Goal: Transaction & Acquisition: Download file/media

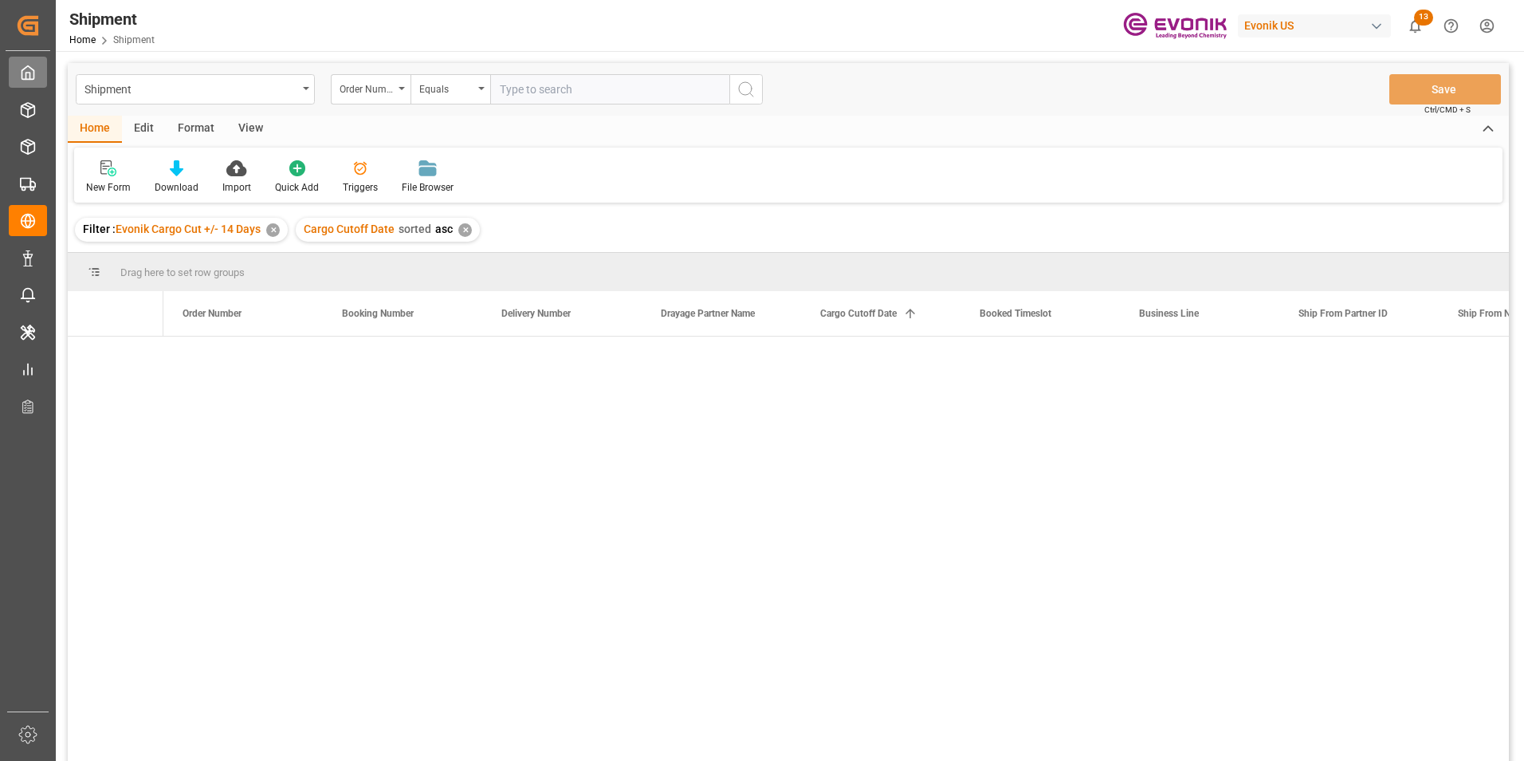
click at [33, 70] on icon at bounding box center [28, 73] width 12 height 14
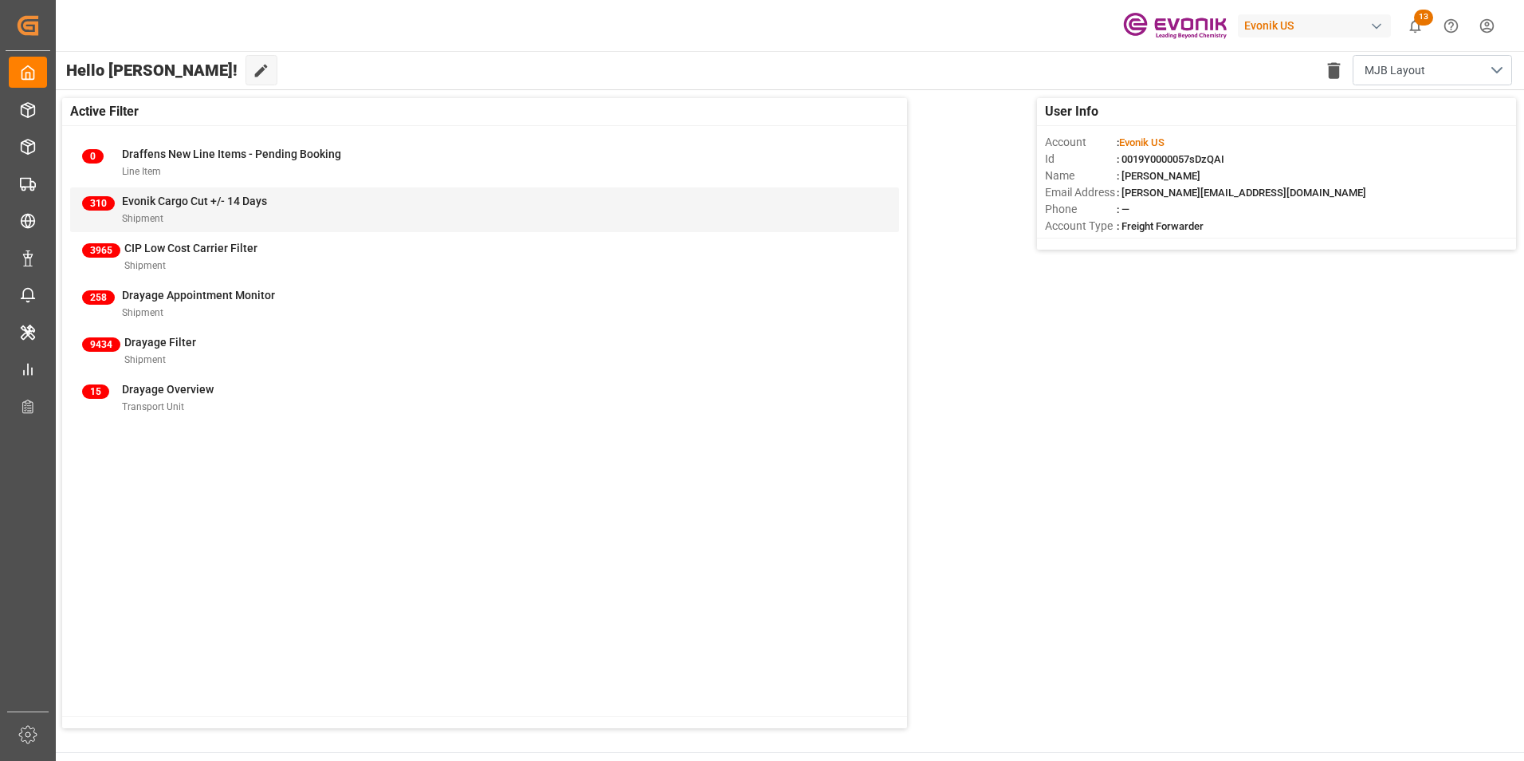
click at [167, 202] on span "Evonik Cargo Cut +/- 14 Days" at bounding box center [194, 201] width 145 height 13
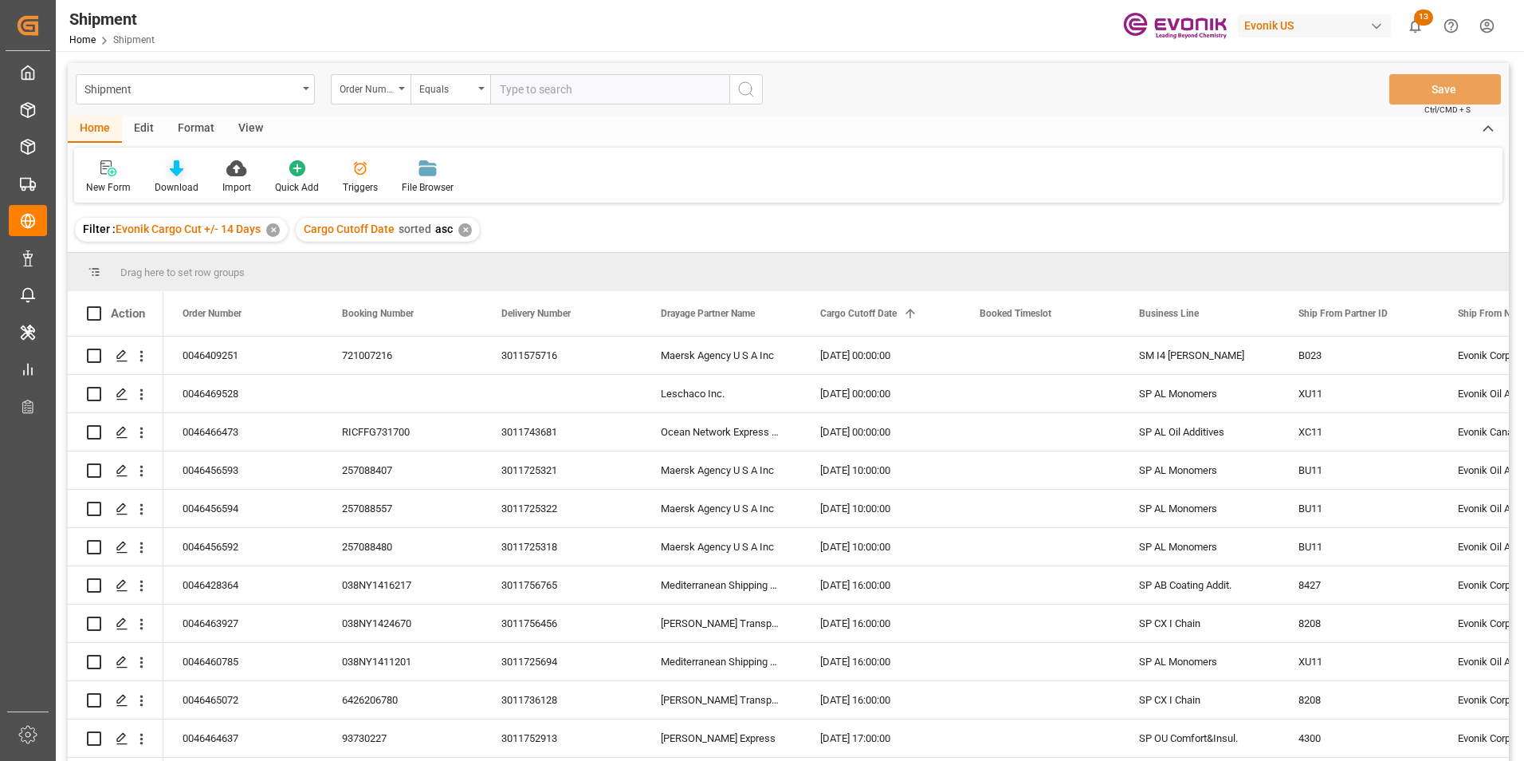
click at [173, 164] on icon at bounding box center [177, 168] width 14 height 16
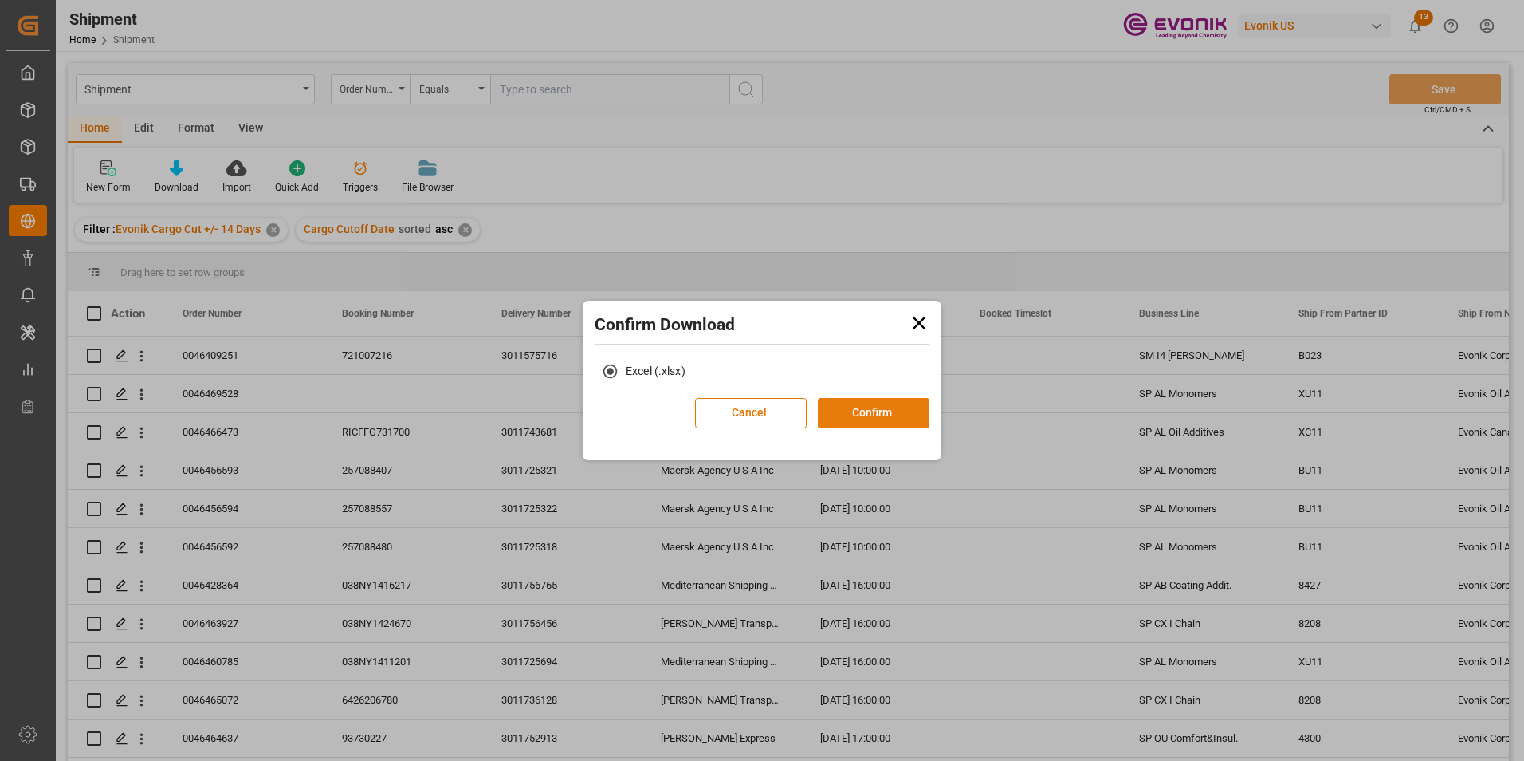
click at [879, 409] on button "Confirm" at bounding box center [874, 413] width 112 height 30
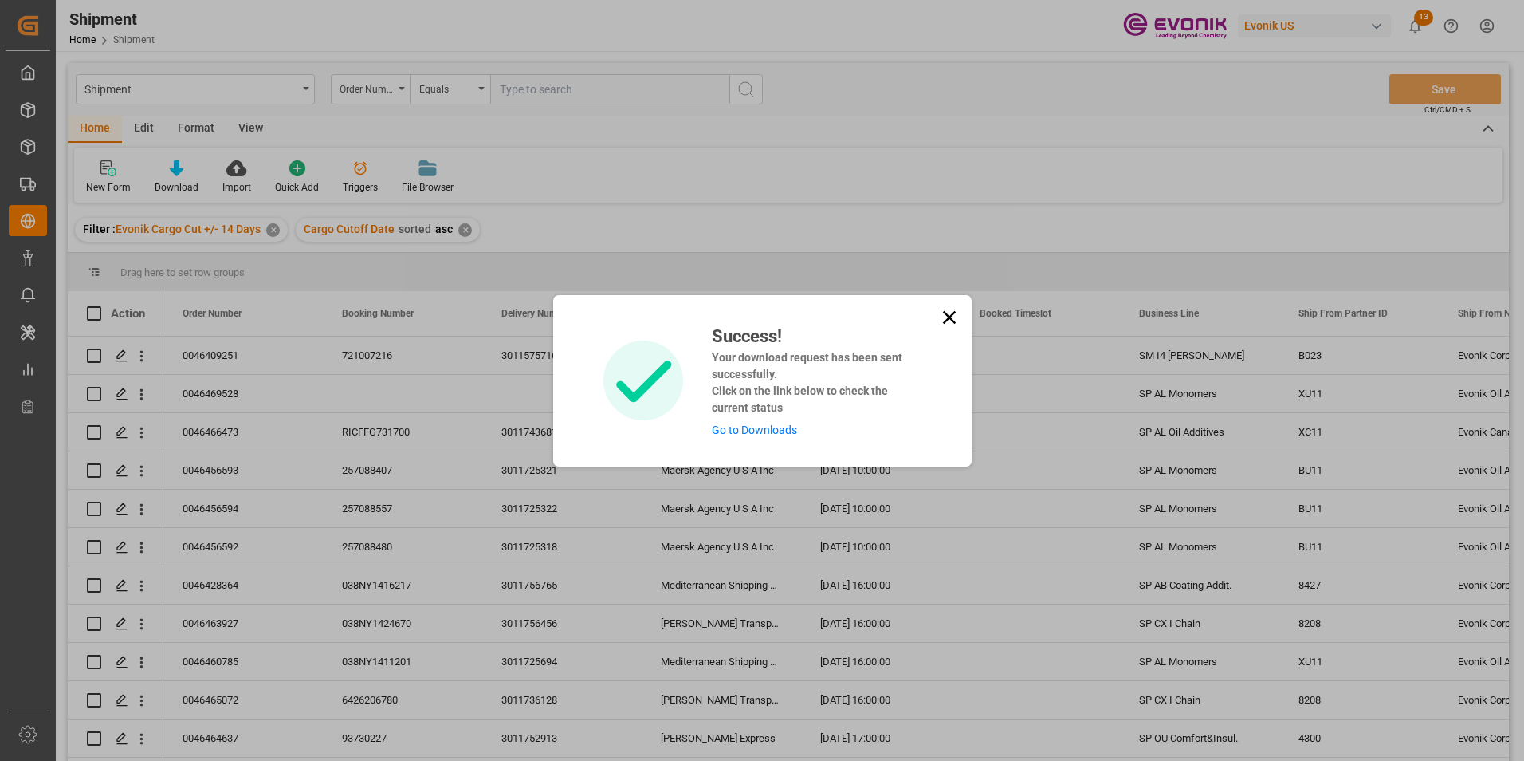
click at [758, 428] on link "Go to Downloads" at bounding box center [754, 429] width 85 height 13
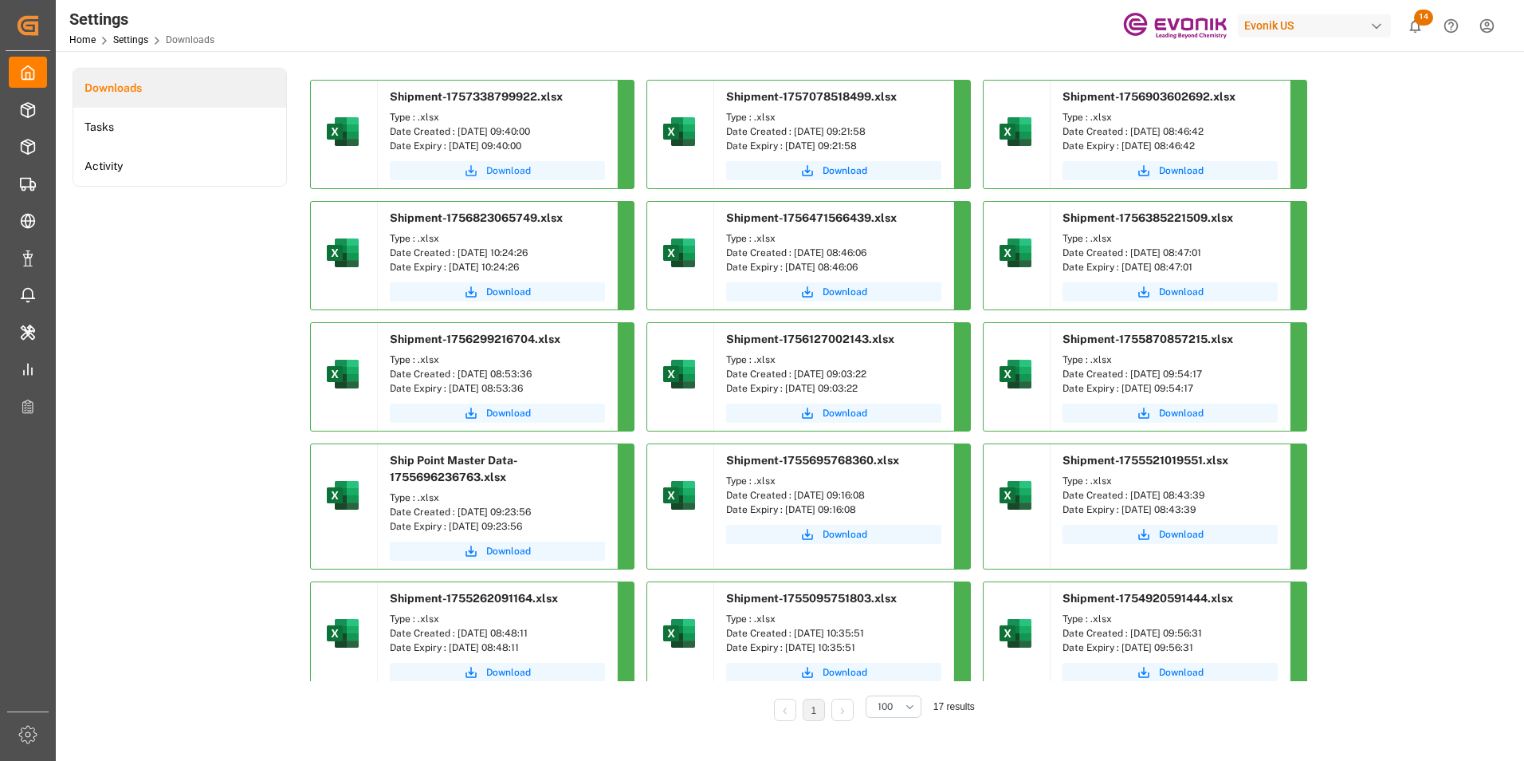
click at [504, 166] on span "Download" at bounding box center [508, 170] width 45 height 14
